Goal: Task Accomplishment & Management: Manage account settings

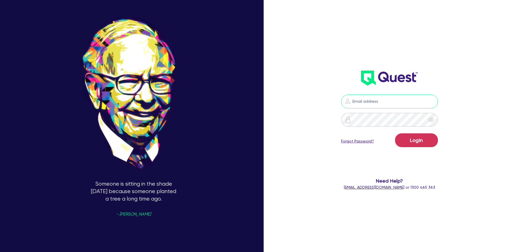
type input "[PERSON_NAME][EMAIL_ADDRESS][PERSON_NAME][DOMAIN_NAME]"
click at [410, 142] on button "Login" at bounding box center [416, 140] width 43 height 14
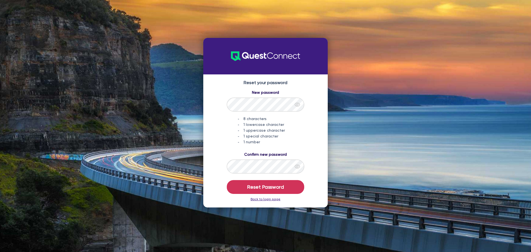
click at [264, 199] on link "Back to login page" at bounding box center [266, 199] width 30 height 4
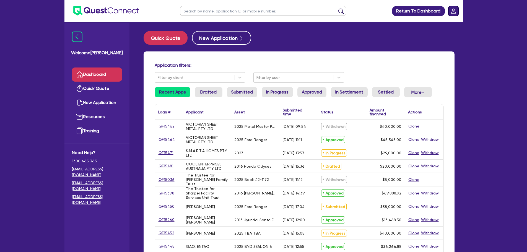
click at [450, 15] on rect "Dropdown toggle" at bounding box center [453, 11] width 10 height 10
click at [446, 37] on link "Logout" at bounding box center [437, 35] width 41 height 10
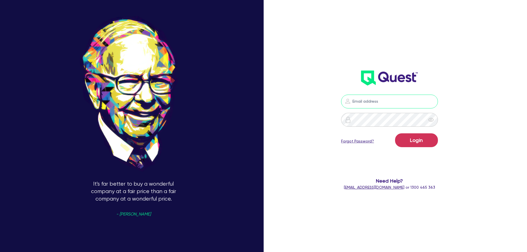
type input "[PERSON_NAME][EMAIL_ADDRESS][PERSON_NAME][DOMAIN_NAME]"
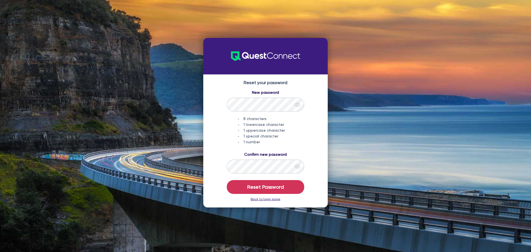
click at [272, 198] on link "Back to login page" at bounding box center [266, 199] width 30 height 4
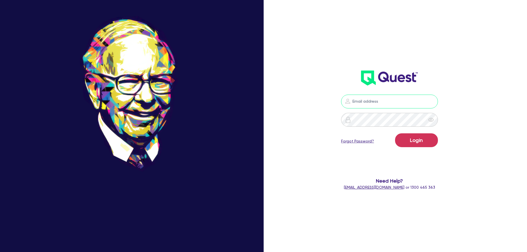
type input "[PERSON_NAME][EMAIL_ADDRESS][PERSON_NAME][DOMAIN_NAME]"
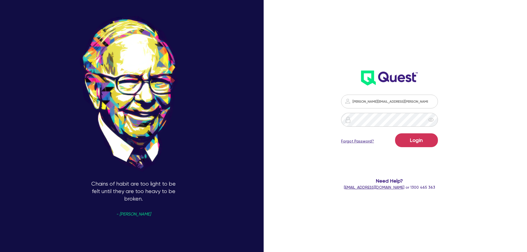
click at [361, 144] on link "Forgot Password?" at bounding box center [357, 141] width 33 height 6
